Goal: Transaction & Acquisition: Purchase product/service

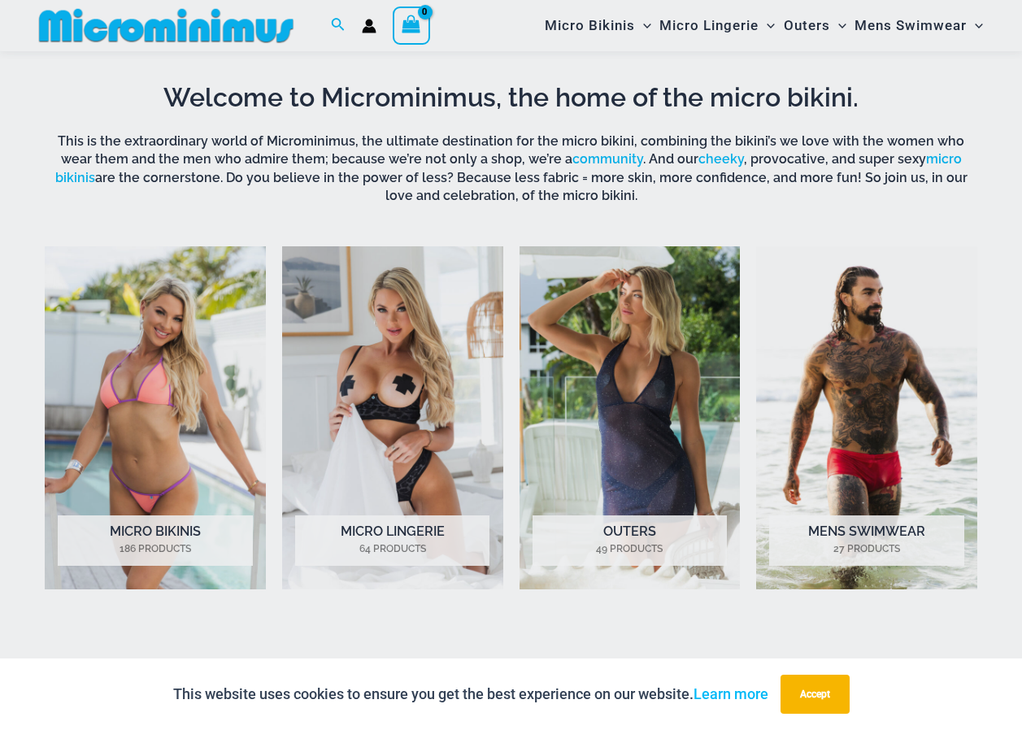
scroll to position [1042, 0]
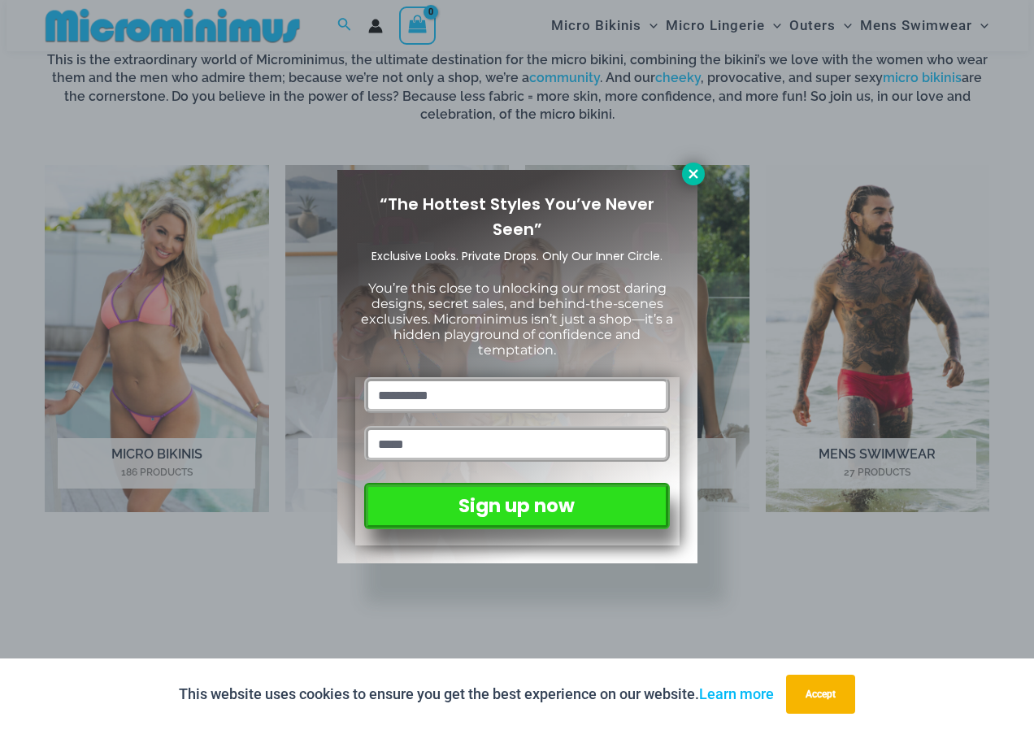
click at [690, 172] on icon at bounding box center [693, 174] width 15 height 15
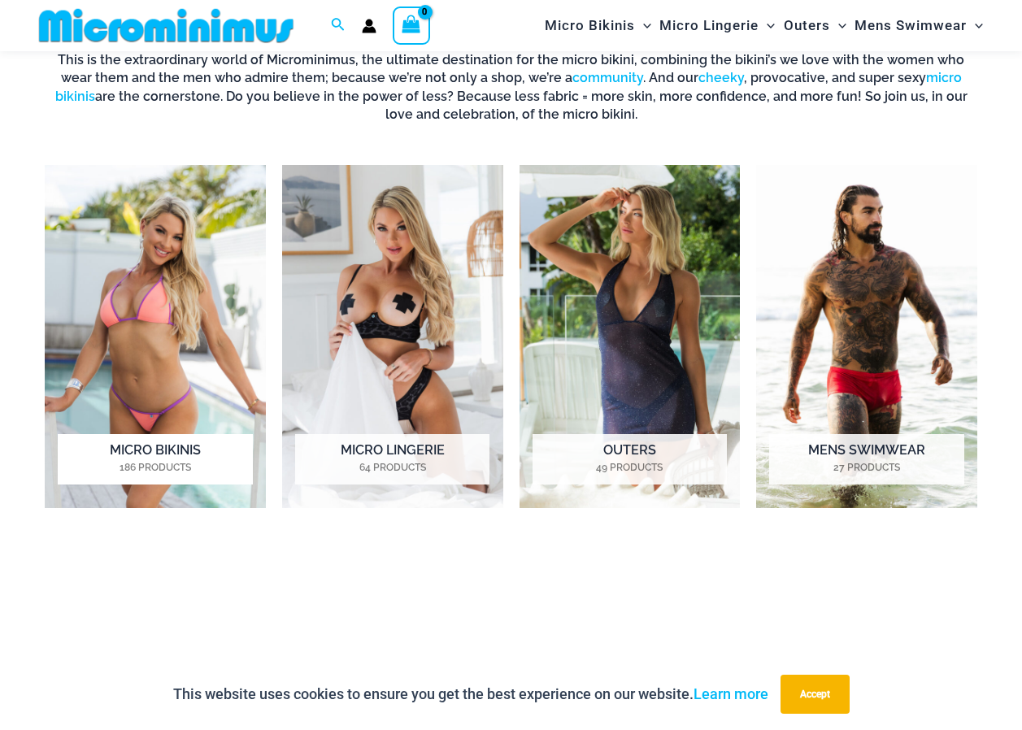
click at [131, 444] on h2 "Micro Bikinis 186 Products" at bounding box center [155, 459] width 194 height 50
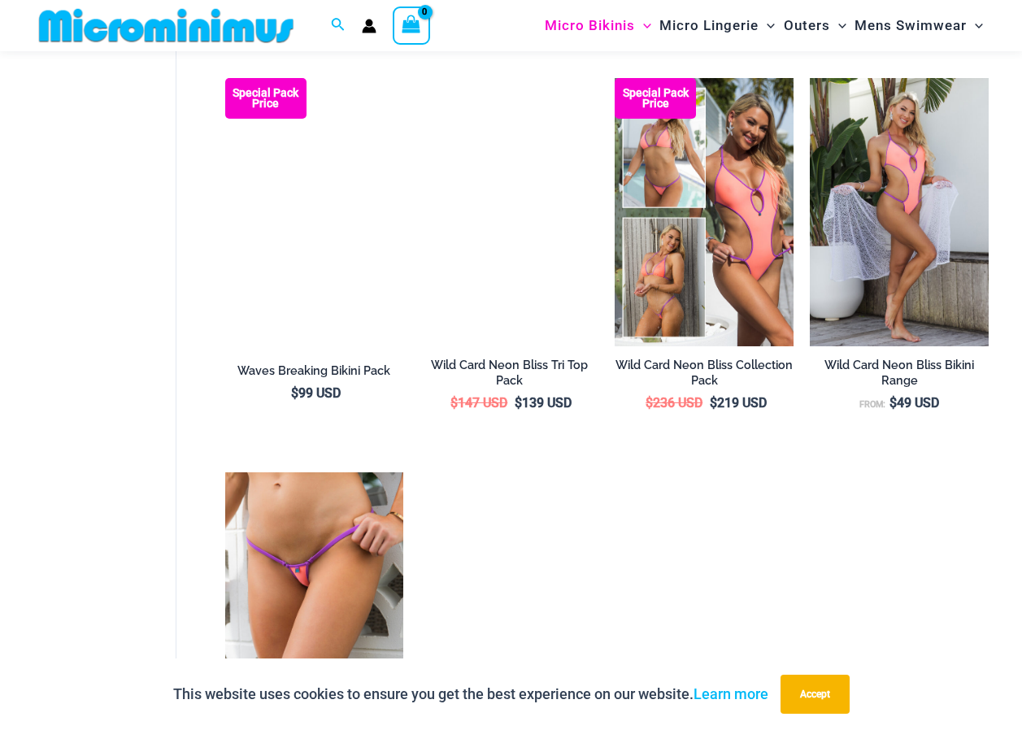
scroll to position [2506, 0]
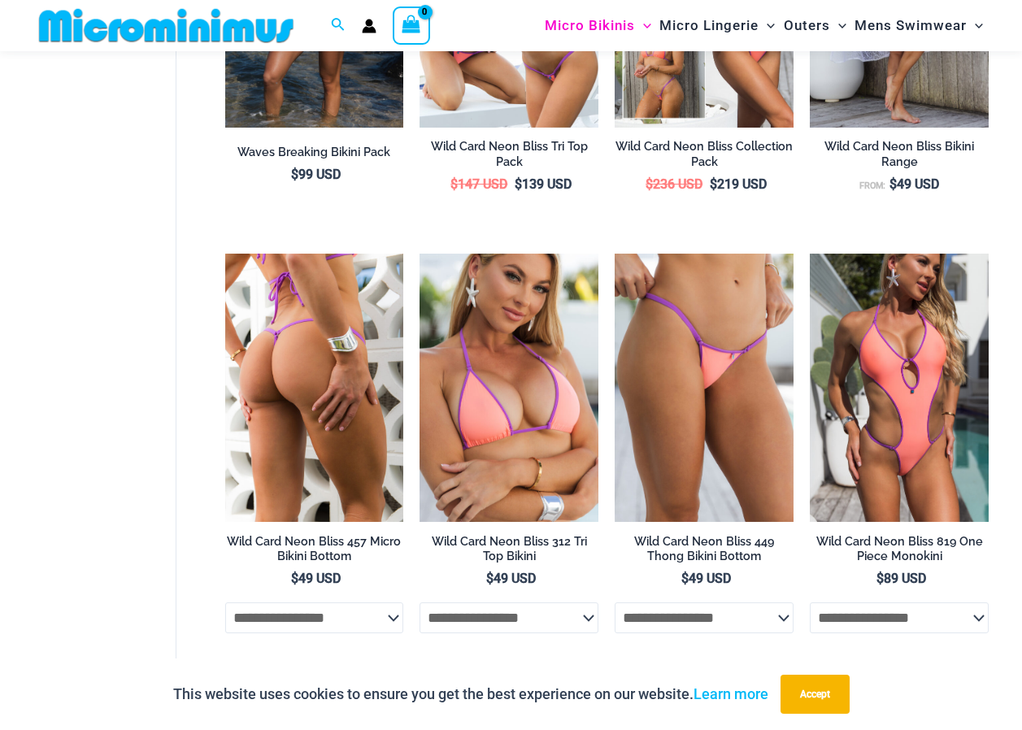
click at [303, 401] on img at bounding box center [314, 388] width 179 height 268
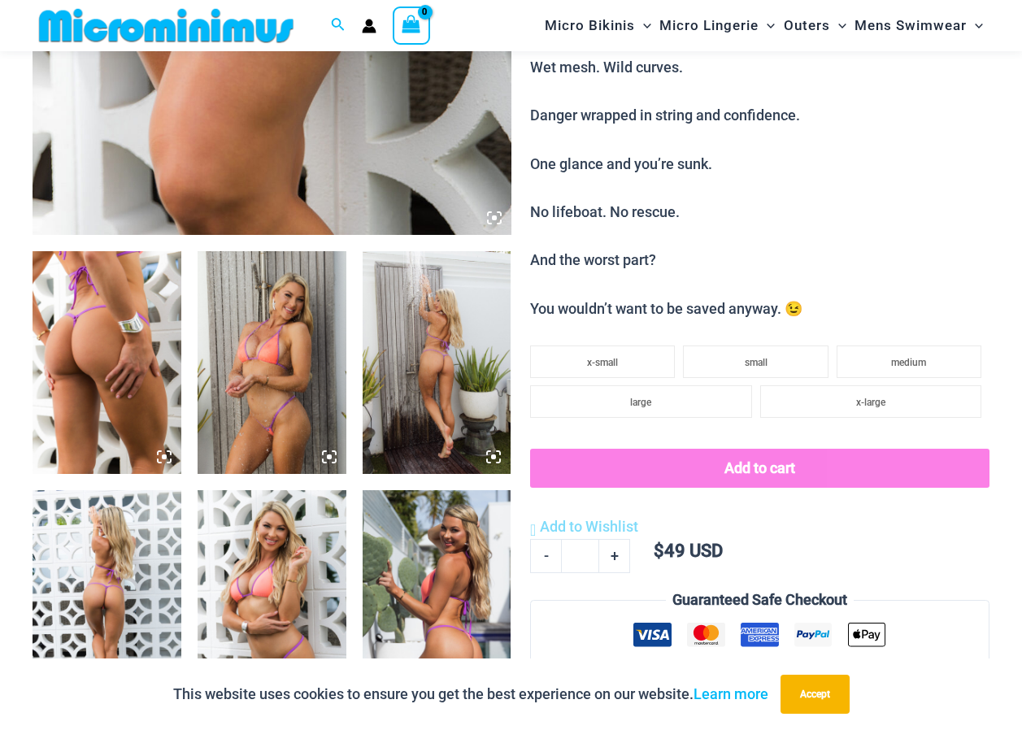
scroll to position [638, 0]
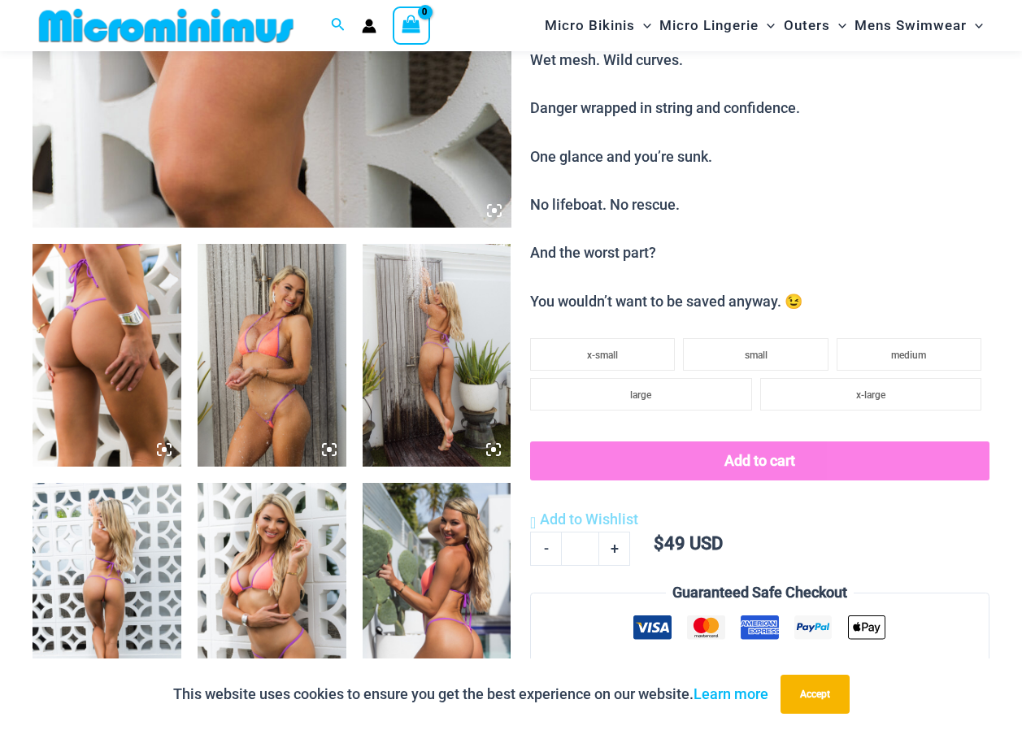
click at [128, 350] on img at bounding box center [107, 355] width 149 height 223
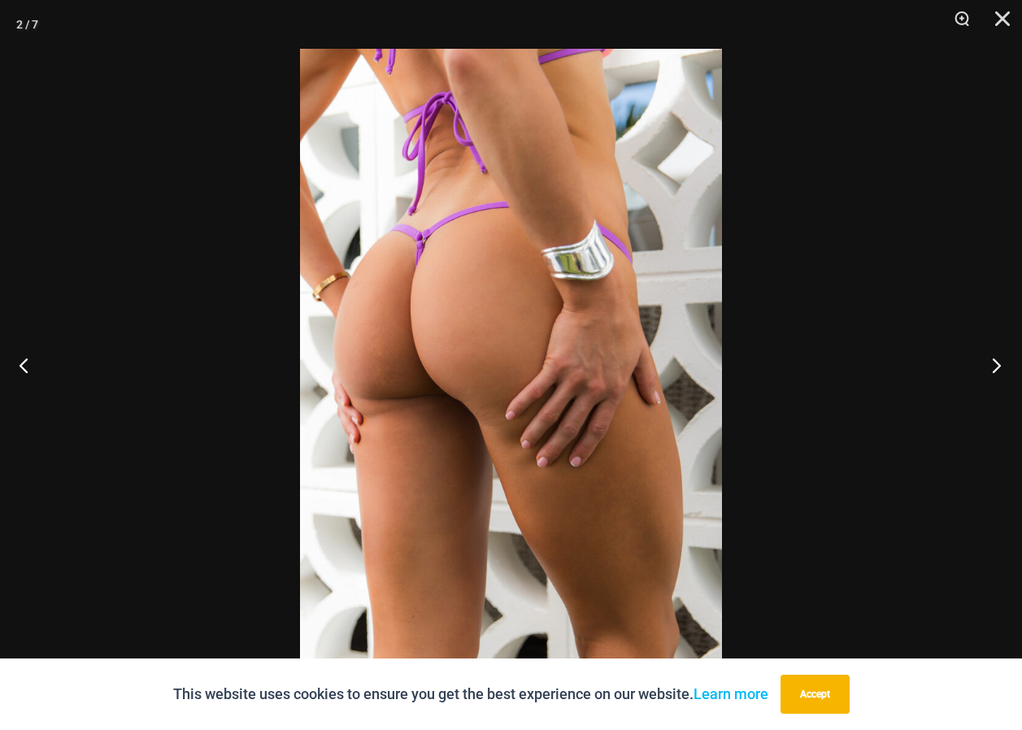
click at [989, 363] on button "Next" at bounding box center [991, 364] width 61 height 81
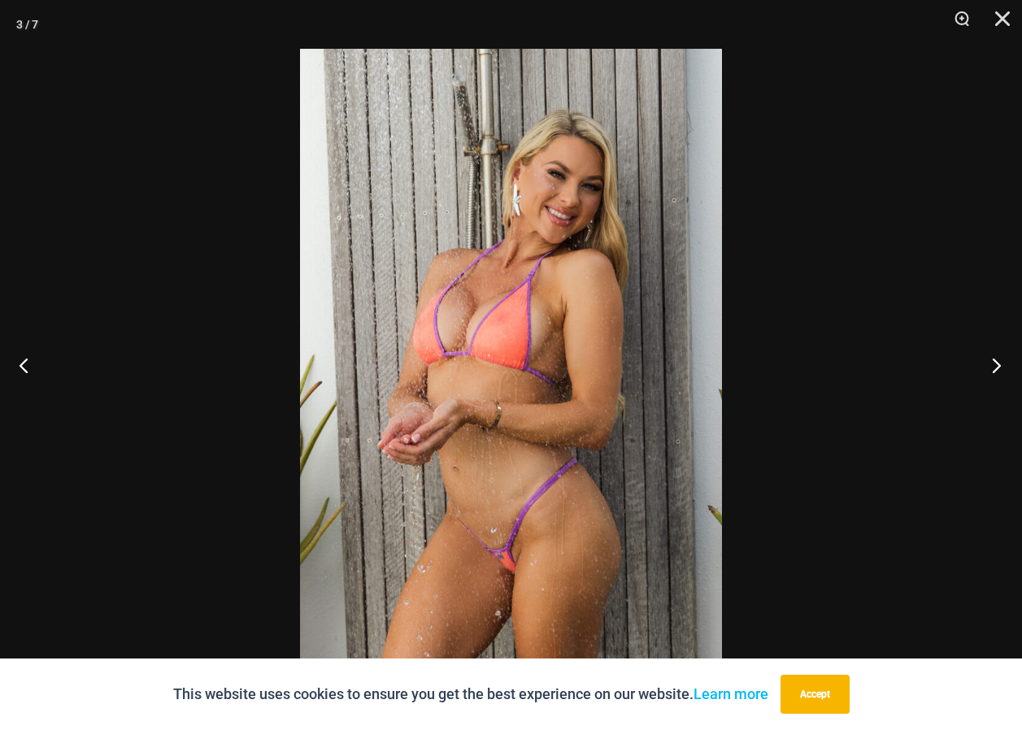
click at [989, 363] on button "Next" at bounding box center [991, 364] width 61 height 81
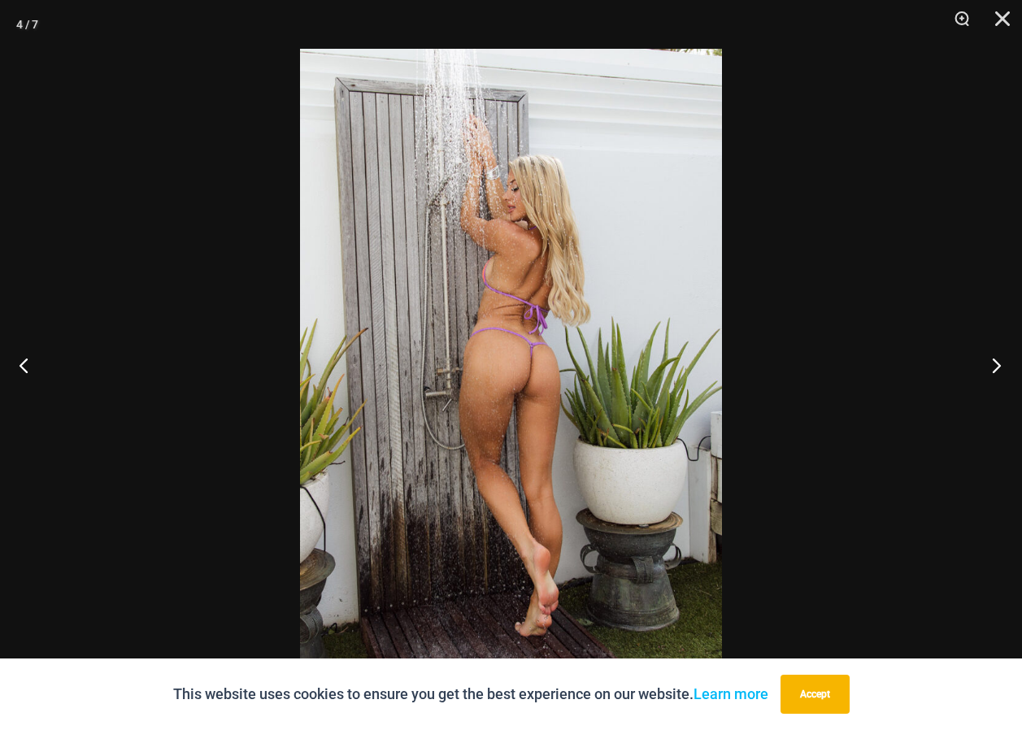
click at [989, 363] on button "Next" at bounding box center [991, 364] width 61 height 81
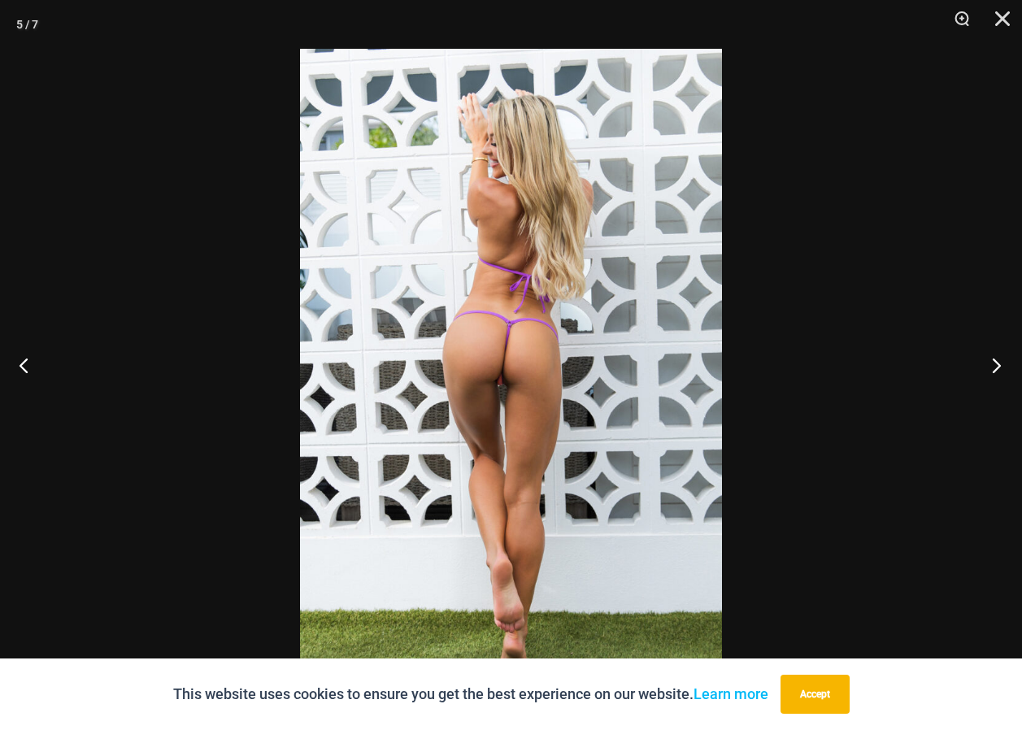
click at [989, 365] on button "Next" at bounding box center [991, 364] width 61 height 81
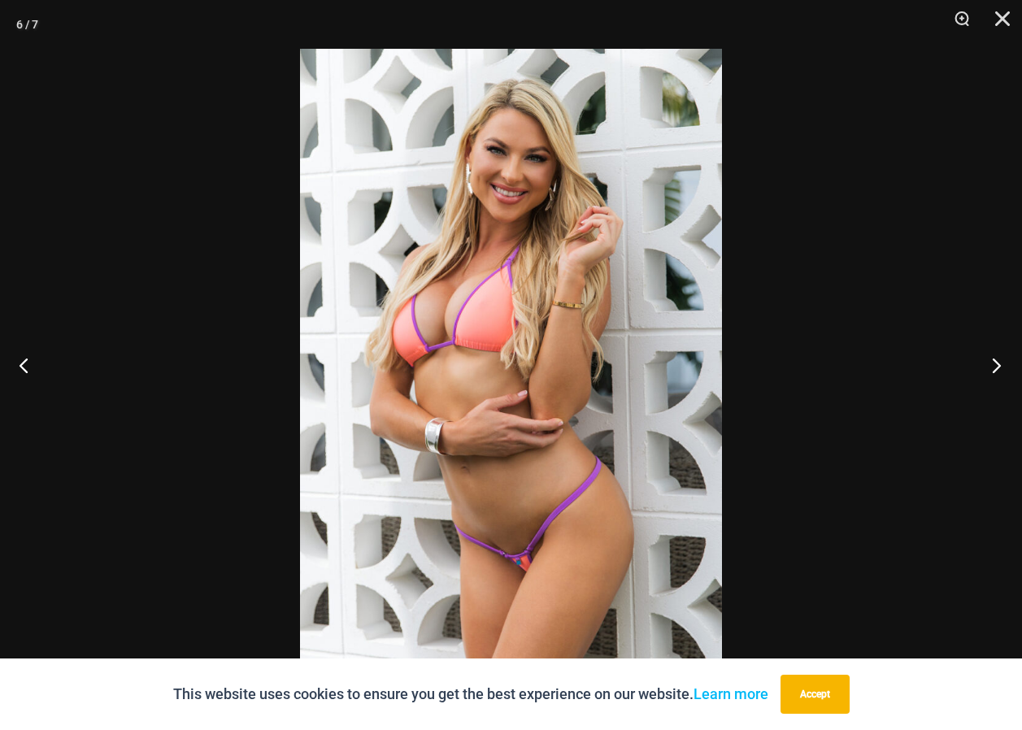
click at [989, 366] on button "Next" at bounding box center [991, 364] width 61 height 81
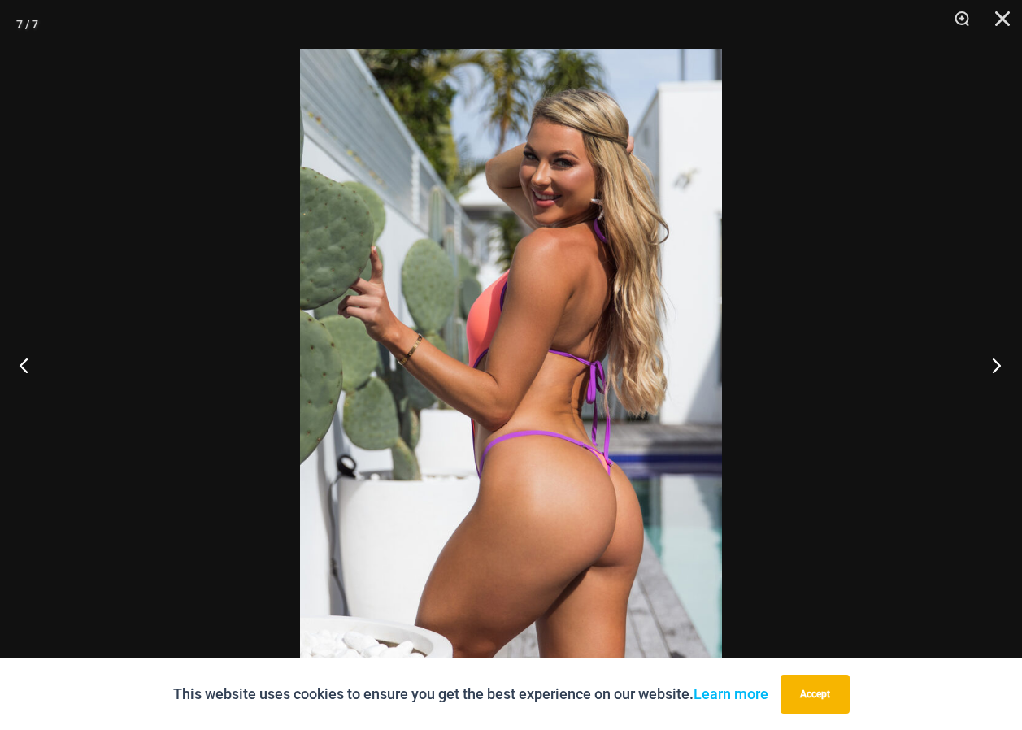
click at [989, 366] on button "Next" at bounding box center [991, 364] width 61 height 81
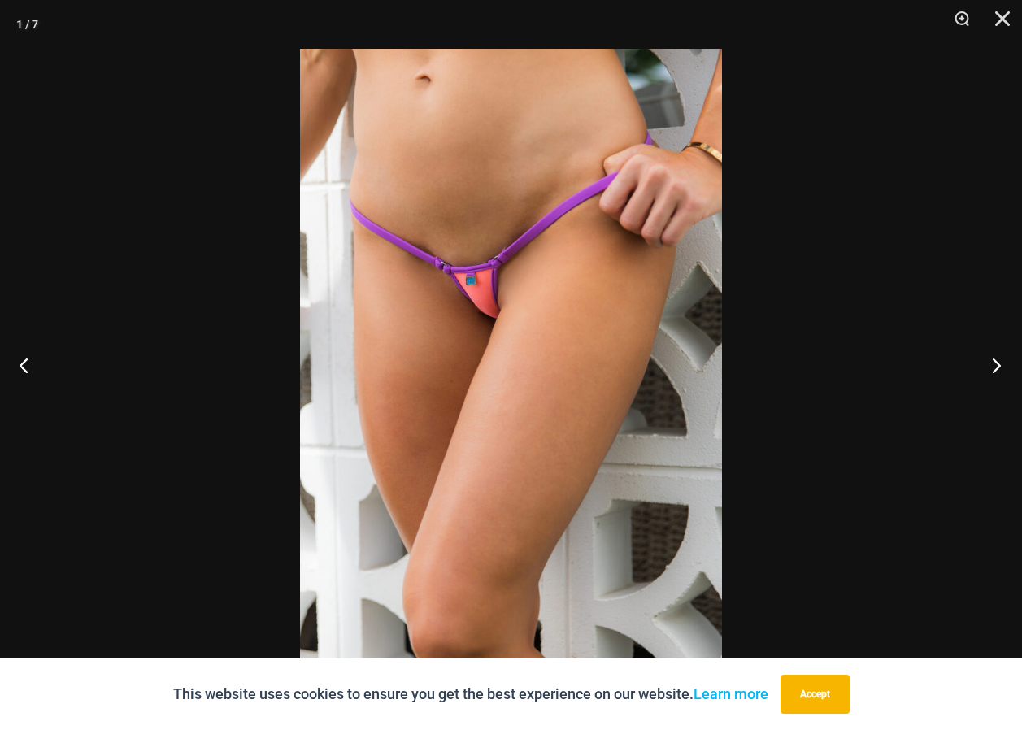
click at [989, 367] on button "Next" at bounding box center [991, 364] width 61 height 81
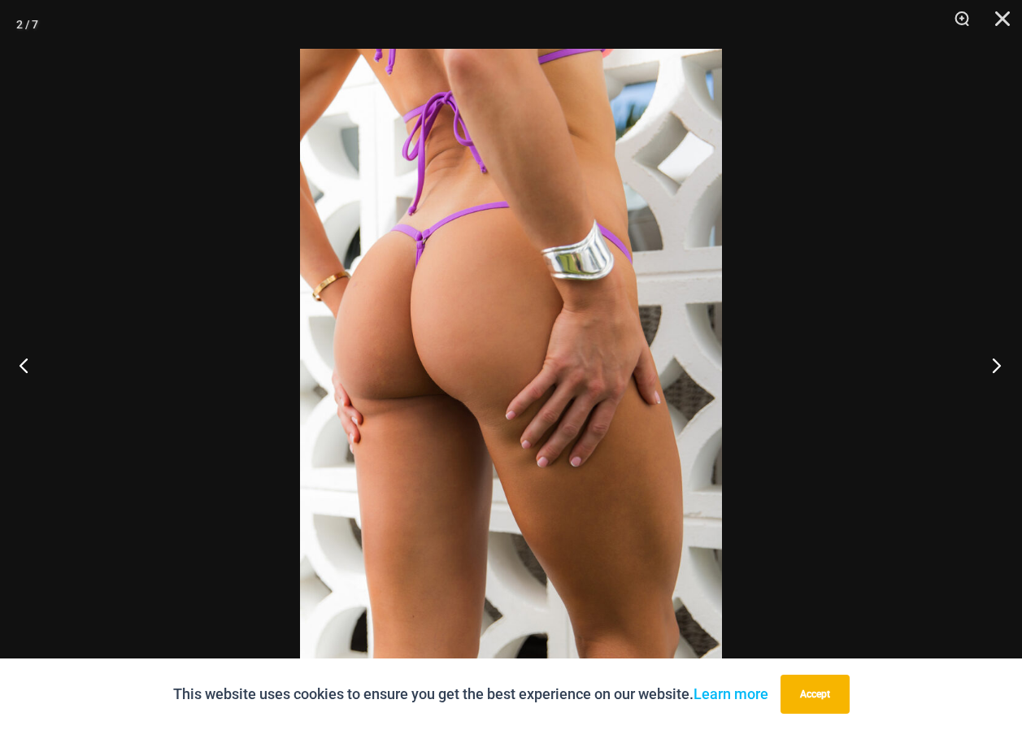
click at [989, 367] on button "Next" at bounding box center [991, 364] width 61 height 81
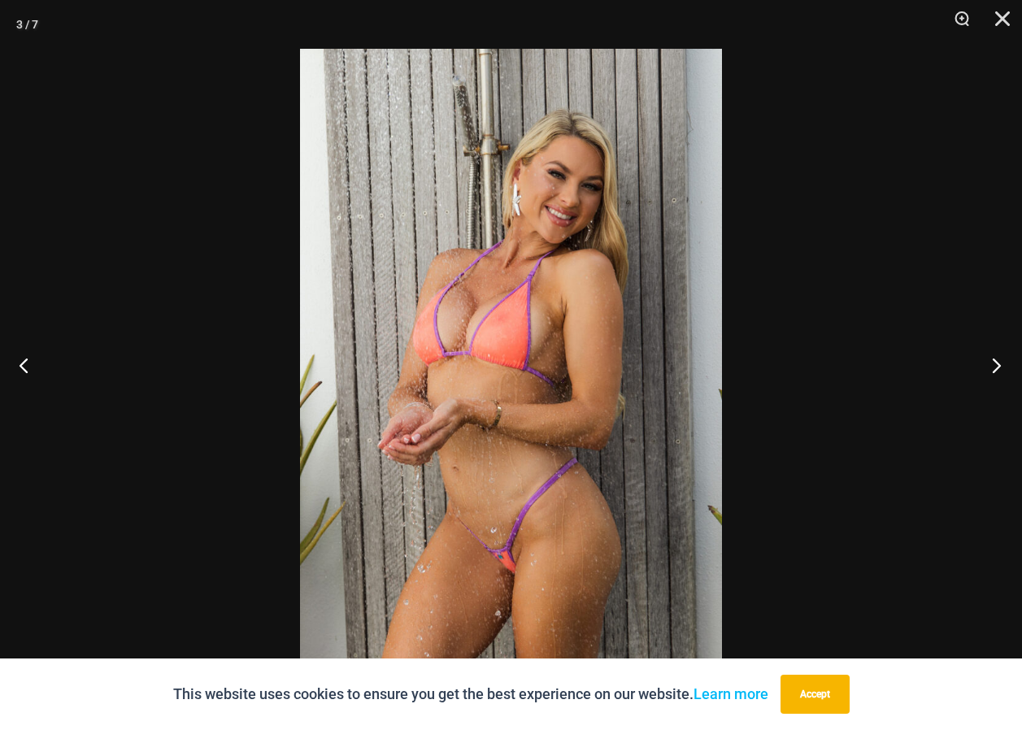
click at [989, 367] on button "Next" at bounding box center [991, 364] width 61 height 81
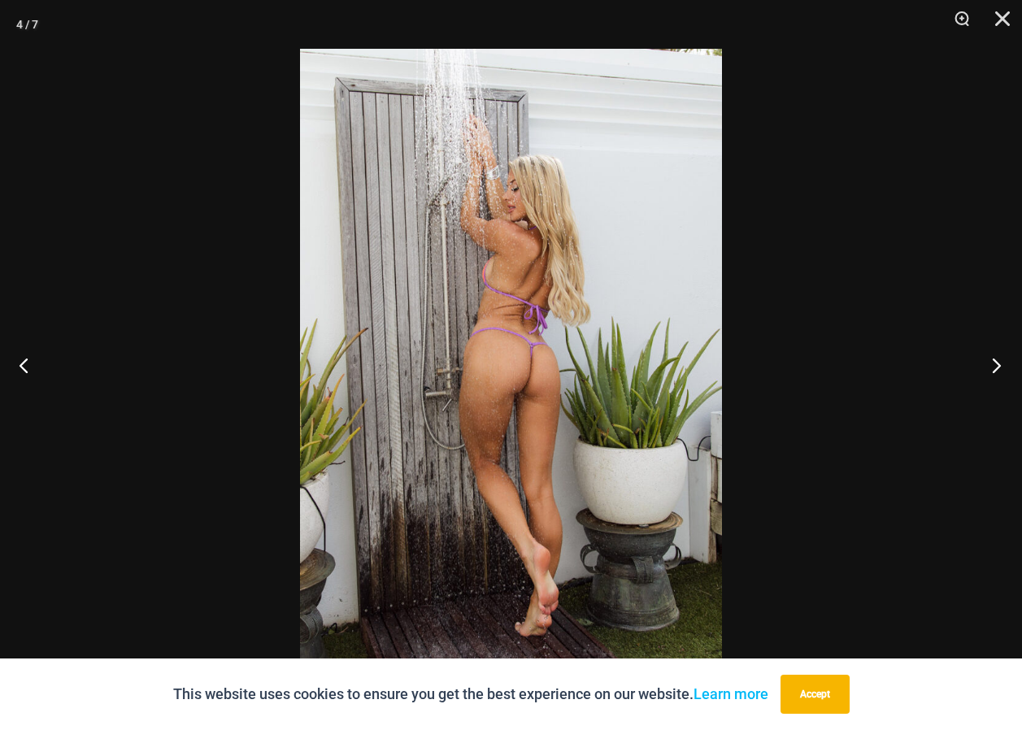
click at [989, 368] on button "Next" at bounding box center [991, 364] width 61 height 81
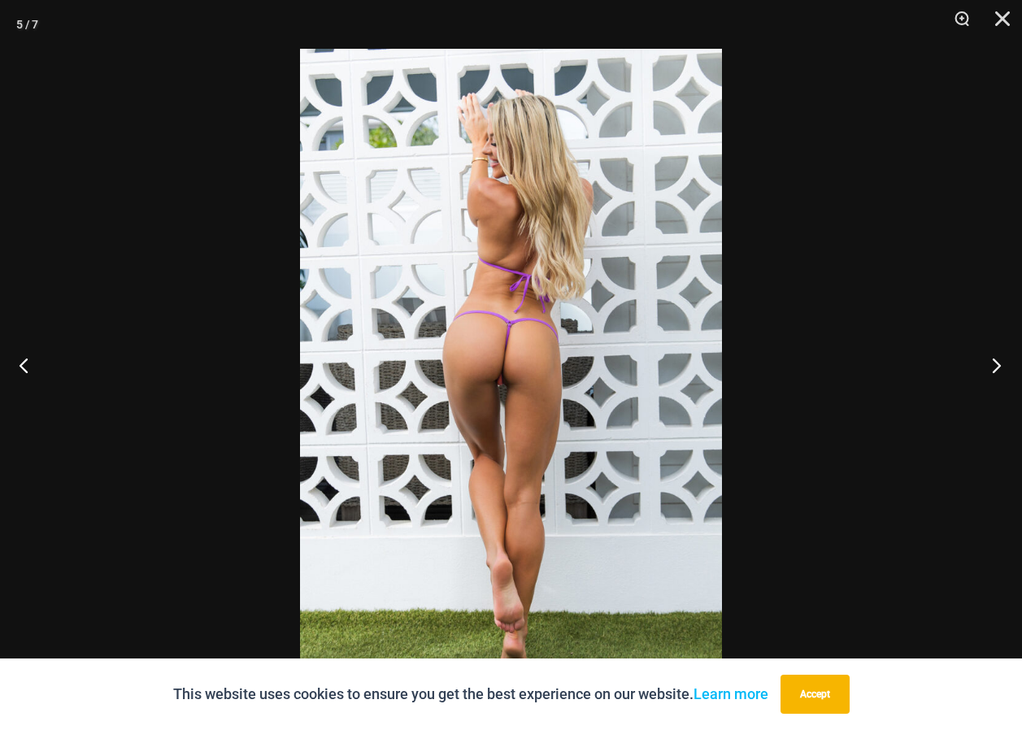
click at [989, 369] on button "Next" at bounding box center [991, 364] width 61 height 81
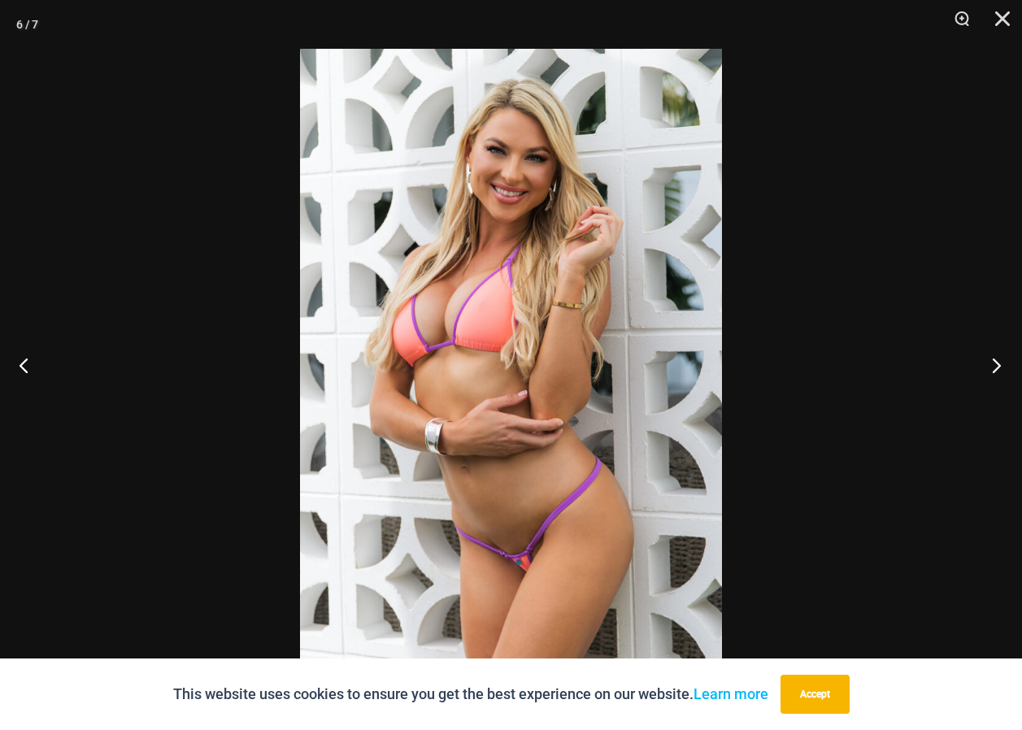
click at [989, 369] on button "Next" at bounding box center [991, 364] width 61 height 81
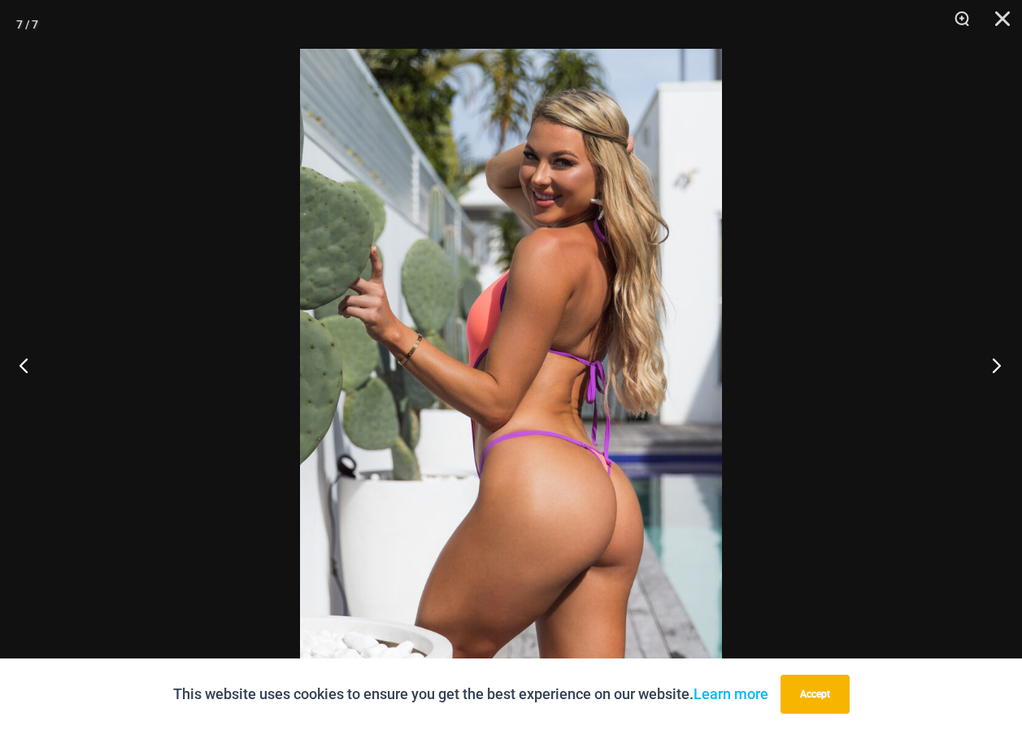
click at [989, 369] on button "Next" at bounding box center [991, 364] width 61 height 81
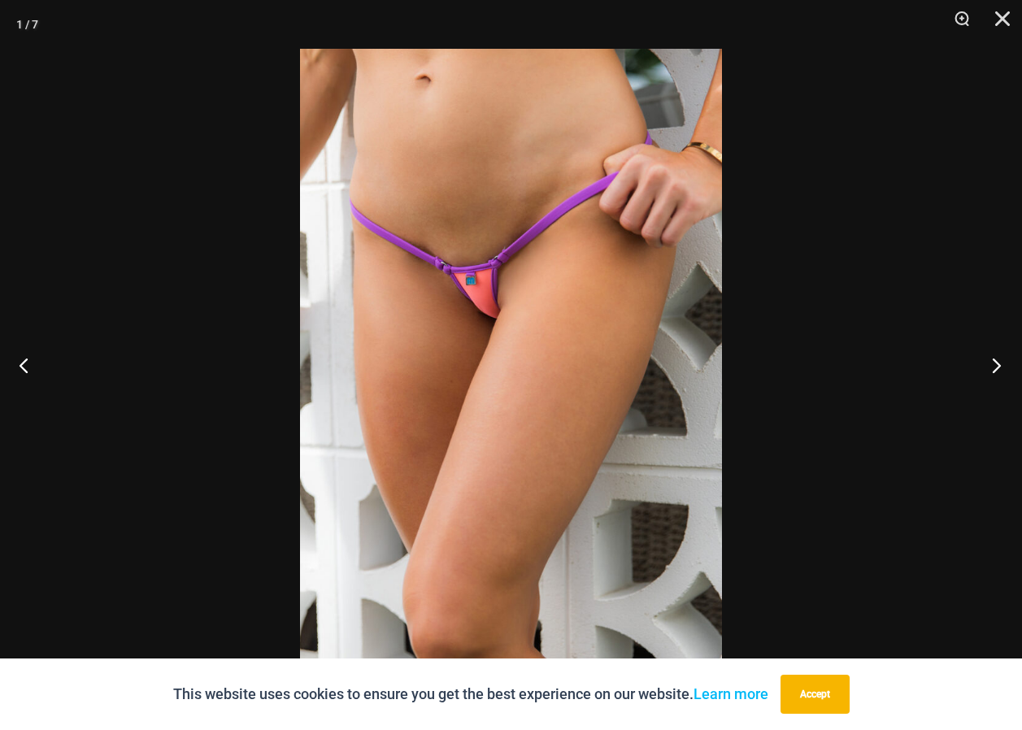
click at [989, 369] on button "Next" at bounding box center [991, 364] width 61 height 81
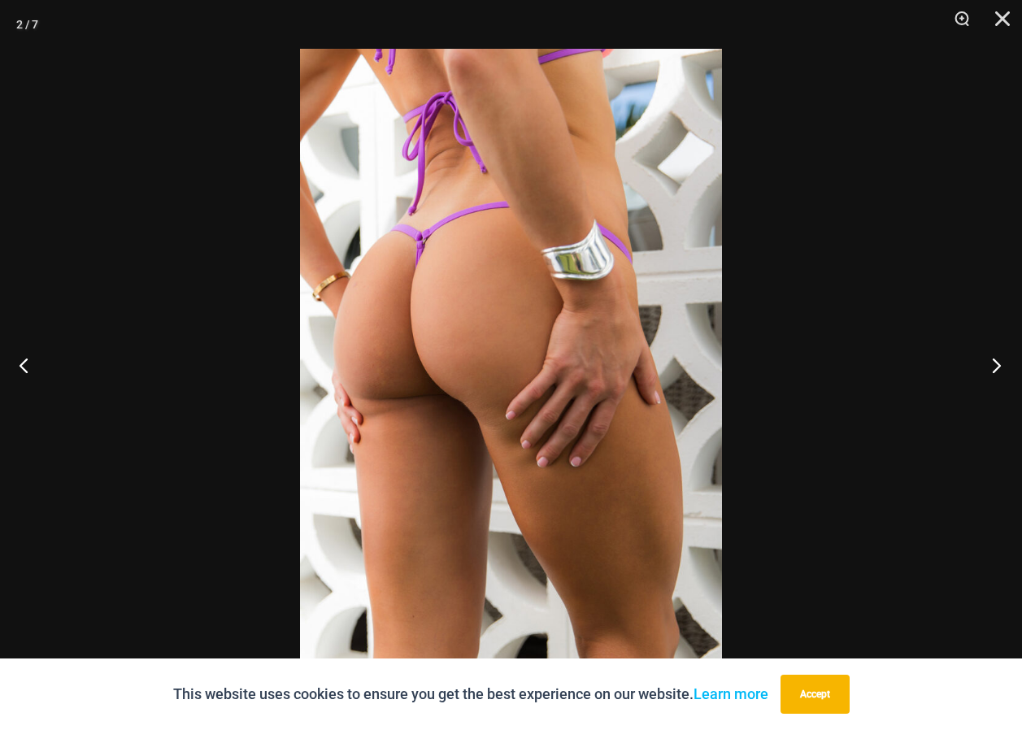
click at [989, 371] on button "Next" at bounding box center [991, 364] width 61 height 81
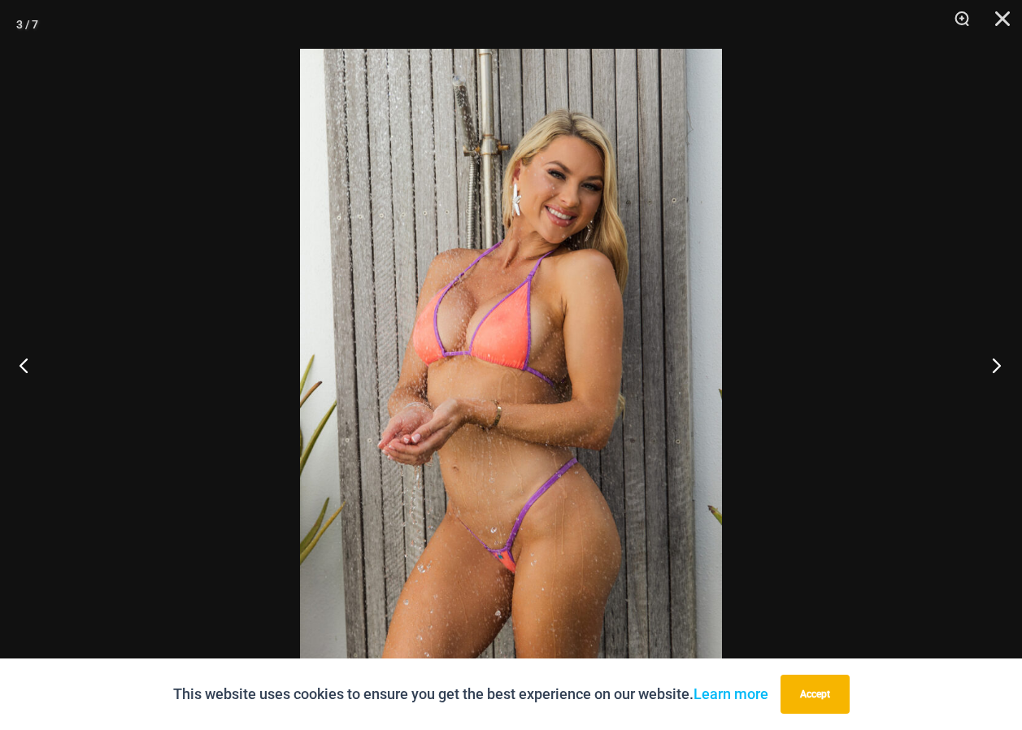
click at [989, 371] on button "Next" at bounding box center [991, 364] width 61 height 81
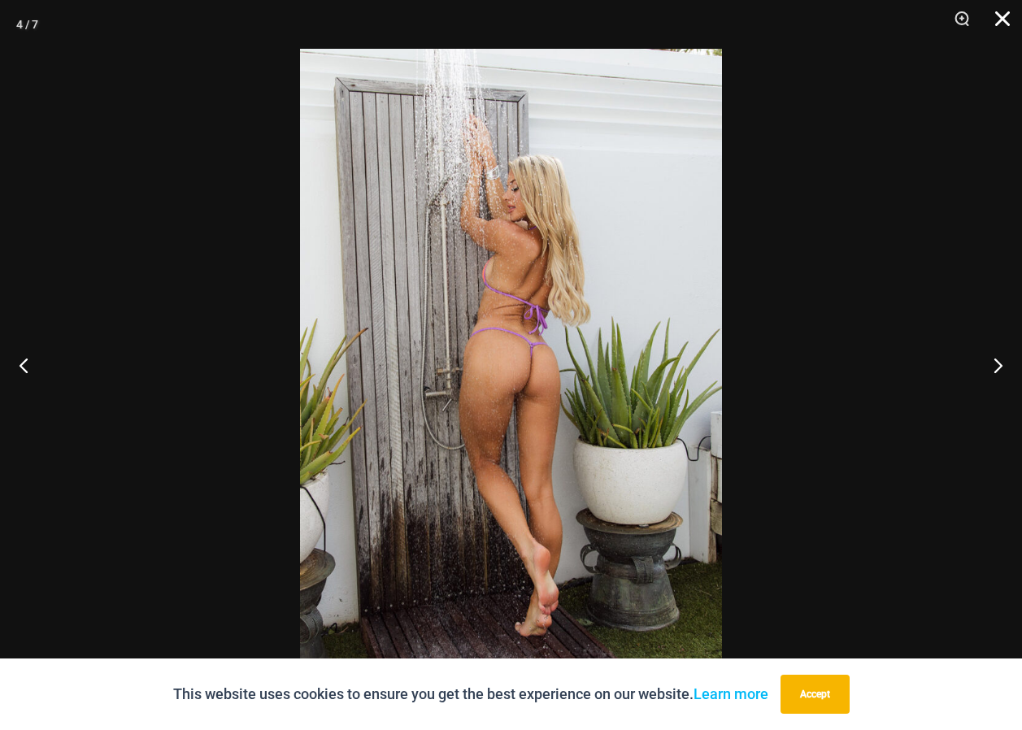
click at [1007, 15] on button "Close" at bounding box center [997, 24] width 41 height 49
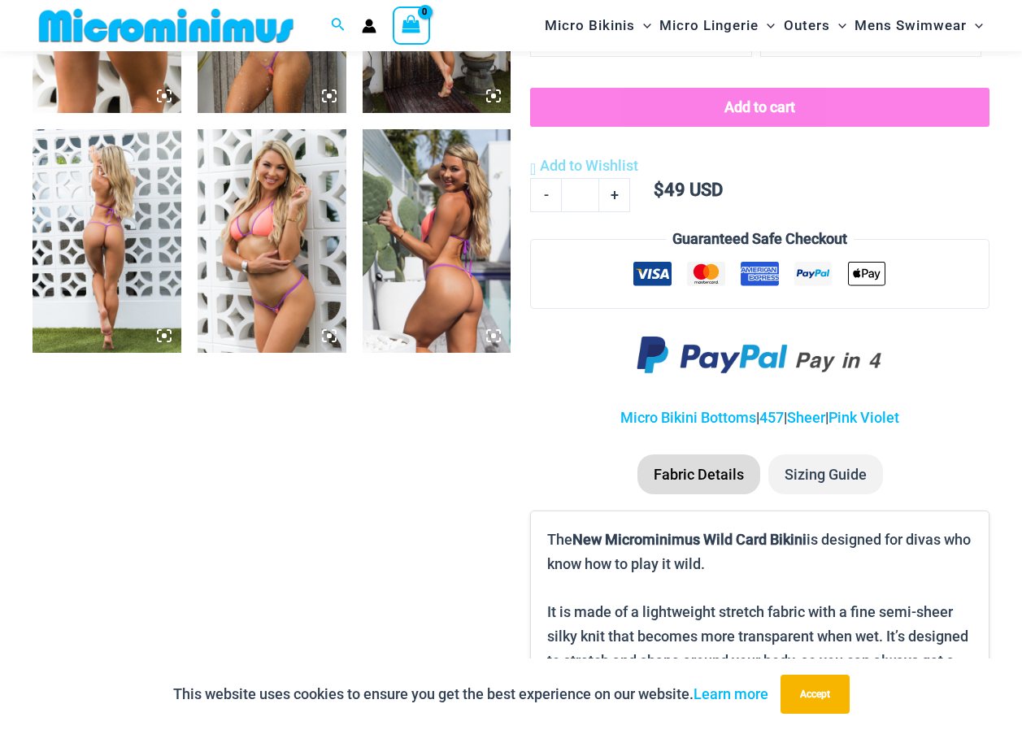
scroll to position [1045, 0]
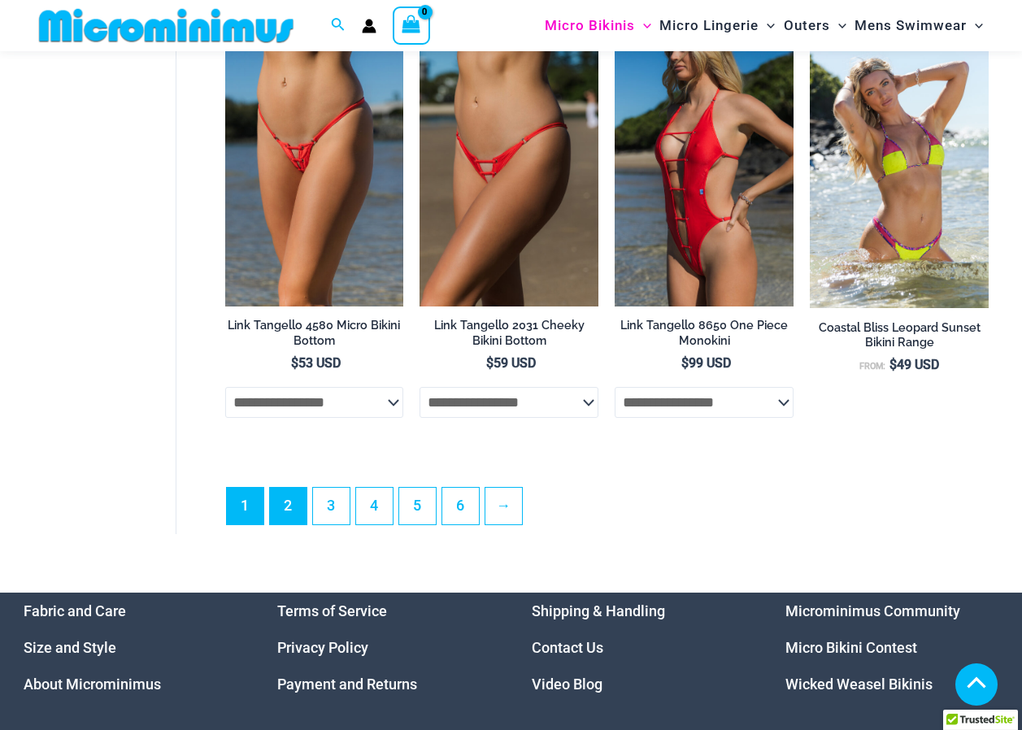
scroll to position [3579, 0]
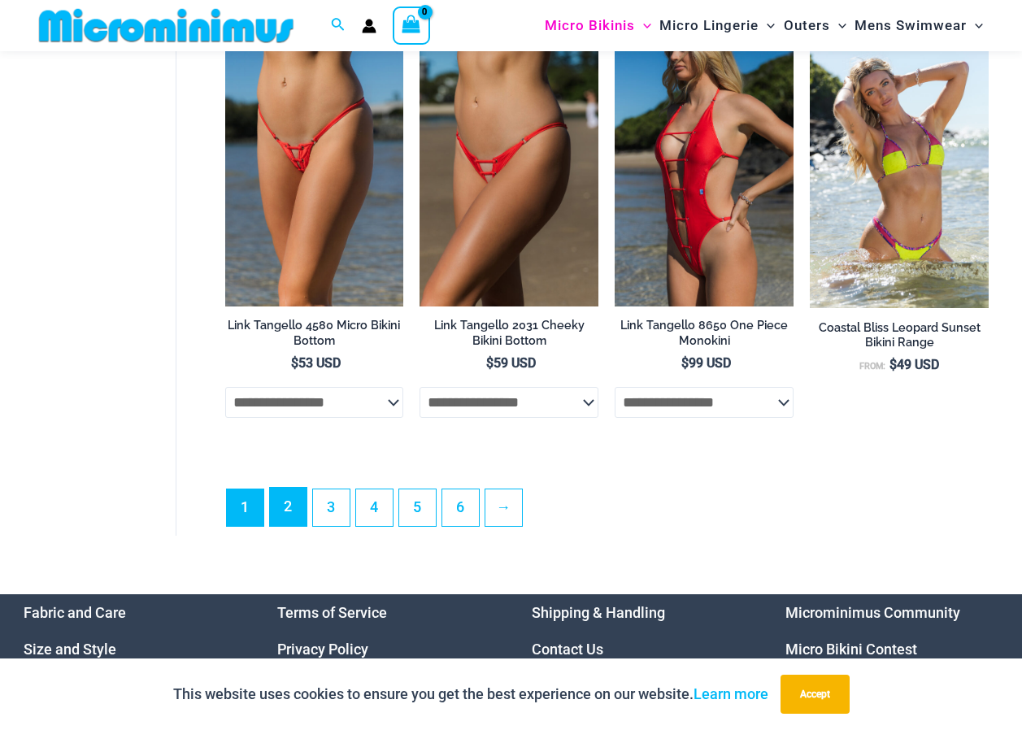
click at [292, 517] on link "2" at bounding box center [288, 507] width 37 height 38
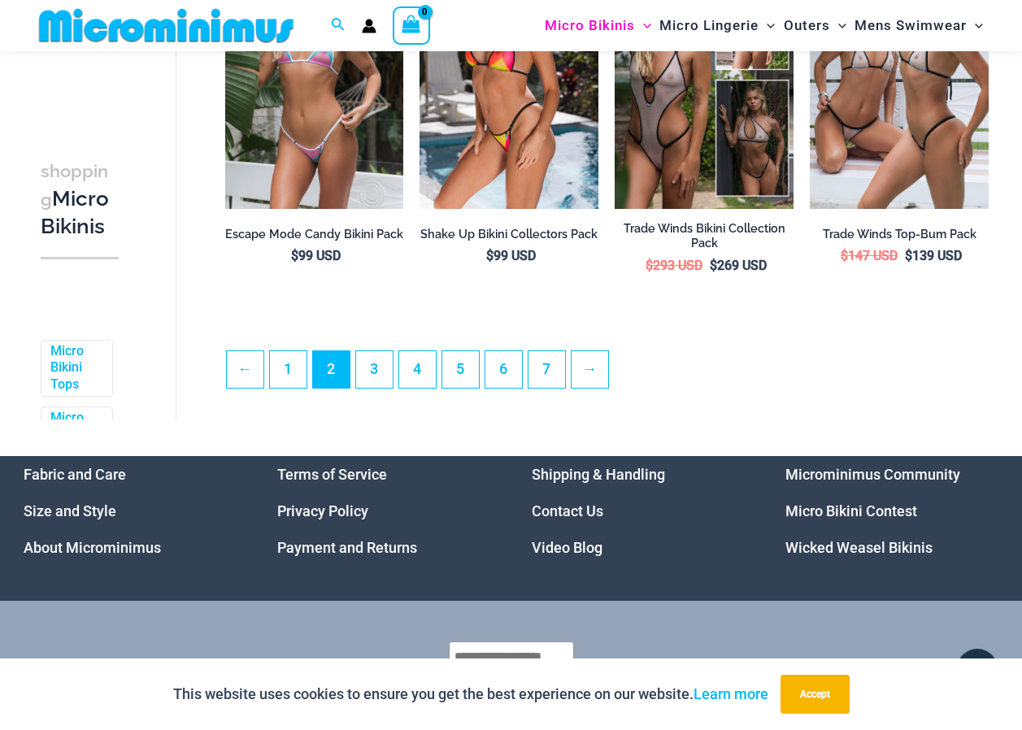
scroll to position [3395, 0]
